Goal: Transaction & Acquisition: Purchase product/service

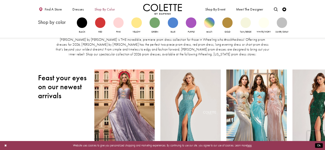
click at [101, 8] on span "Shop by color" at bounding box center [104, 9] width 21 height 4
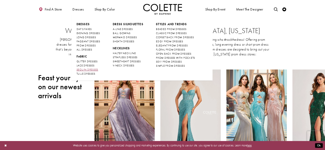
click at [89, 71] on span "SEQUIN DRESSES" at bounding box center [87, 69] width 22 height 3
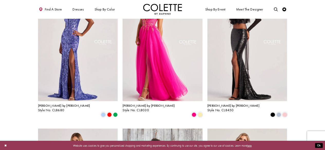
scroll to position [346, 0]
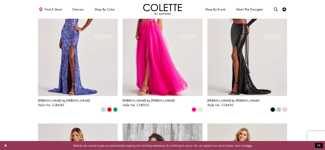
click at [324, 60] on section at bounding box center [162, 70] width 325 height 771
drag, startPoint x: 324, startPoint y: 60, endPoint x: 323, endPoint y: 31, distance: 29.3
click at [323, 31] on section at bounding box center [162, 70] width 325 height 771
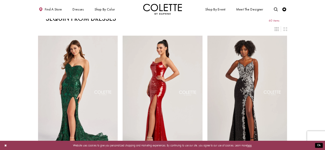
scroll to position [0, 0]
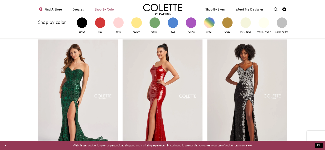
click at [109, 9] on span "Shop by color" at bounding box center [104, 9] width 21 height 4
click at [209, 27] on div "Primary block" at bounding box center [209, 22] width 10 height 10
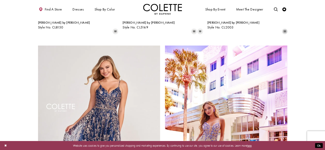
scroll to position [601, 0]
